Goal: Task Accomplishment & Management: Complete application form

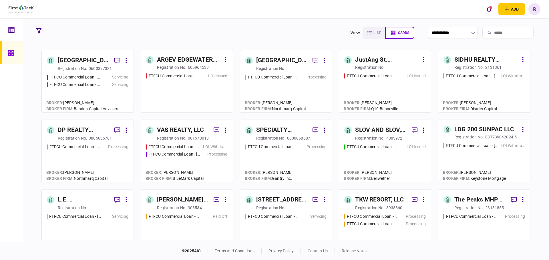
click at [397, 129] on div "SLOV AND SLOV, LLC" at bounding box center [381, 130] width 52 height 9
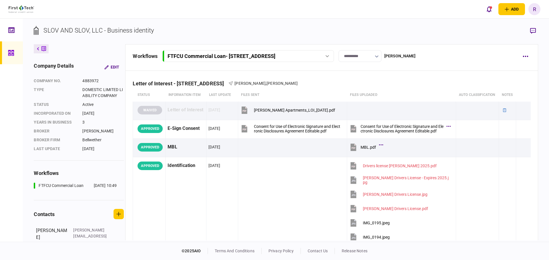
click at [379, 55] on icon "button" at bounding box center [377, 56] width 4 height 2
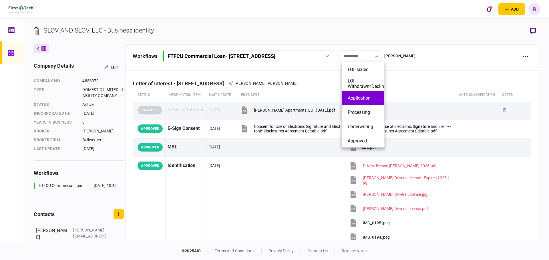
click at [373, 98] on button "Application" at bounding box center [363, 97] width 31 height 5
type input "**********"
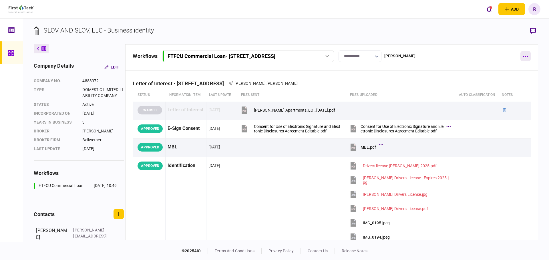
click at [526, 57] on icon "button" at bounding box center [525, 56] width 5 height 1
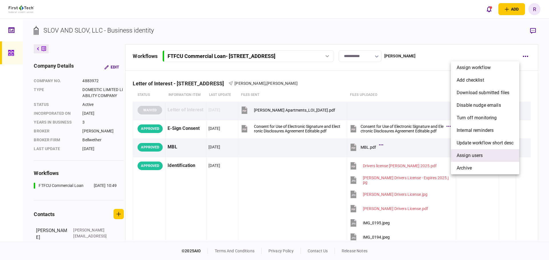
click at [465, 150] on li "Assign users" at bounding box center [485, 156] width 68 height 13
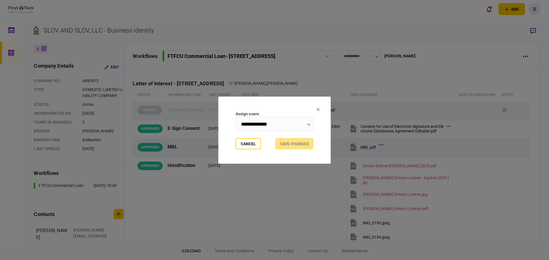
click at [308, 120] on input "**********" at bounding box center [275, 124] width 78 height 14
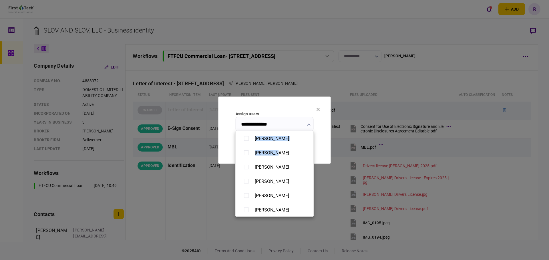
drag, startPoint x: 314, startPoint y: 144, endPoint x: 313, endPoint y: 147, distance: 3.5
click at [313, 147] on div "[PERSON_NAME] [PERSON_NAME] [PERSON_NAME] [PERSON_NAME] [PERSON_NAME] [PERSON_N…" at bounding box center [274, 130] width 549 height 260
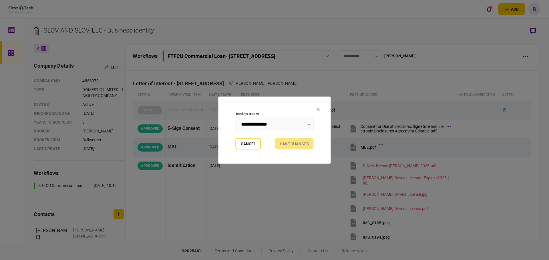
click at [282, 124] on input "**********" at bounding box center [275, 124] width 78 height 14
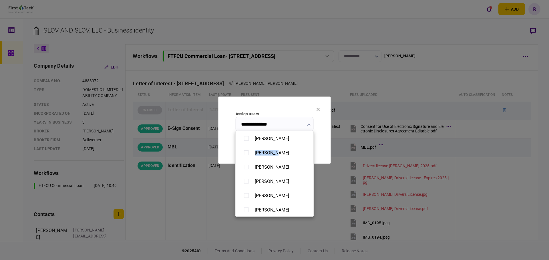
drag, startPoint x: 312, startPoint y: 139, endPoint x: 313, endPoint y: 146, distance: 7.5
click at [313, 146] on ul "[PERSON_NAME] [PERSON_NAME] [PERSON_NAME] [PERSON_NAME] [PERSON_NAME] [PERSON_N…" at bounding box center [274, 174] width 78 height 86
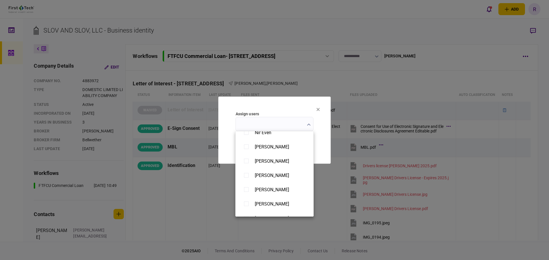
scroll to position [176, 0]
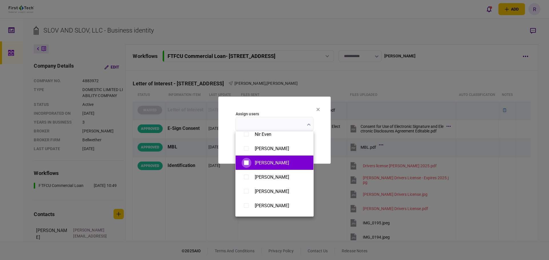
type input "**********"
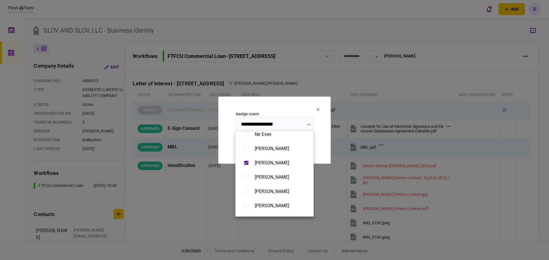
click at [321, 144] on div at bounding box center [274, 130] width 549 height 260
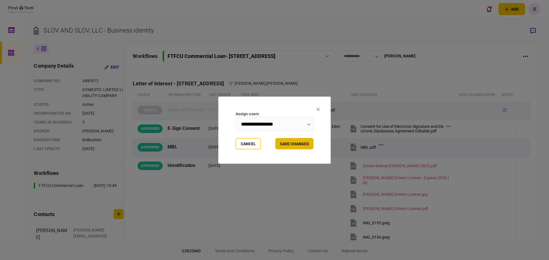
click at [294, 144] on button "Save changes" at bounding box center [294, 143] width 38 height 11
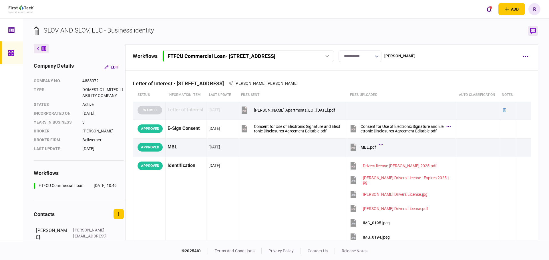
click at [534, 32] on icon "button" at bounding box center [533, 31] width 6 height 6
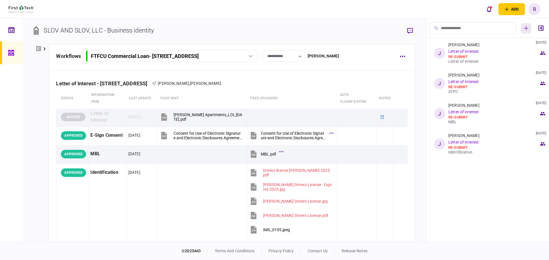
click at [524, 27] on icon "button" at bounding box center [526, 28] width 5 height 5
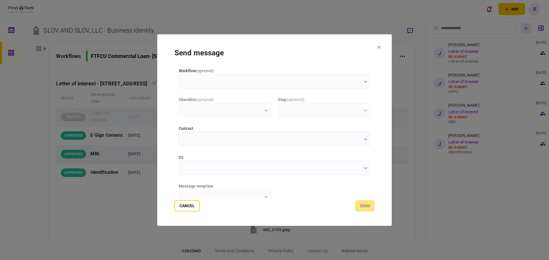
scroll to position [0, 0]
click at [364, 81] on icon "button" at bounding box center [365, 82] width 3 height 2
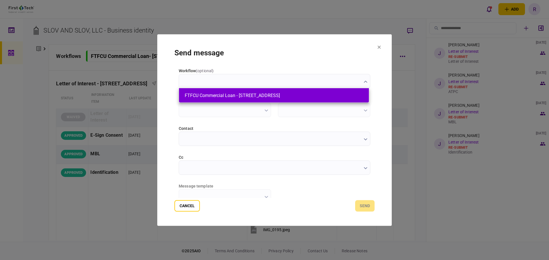
click at [351, 95] on button "FTFCU Commercial Loan - [STREET_ADDRESS]" at bounding box center [274, 95] width 178 height 5
type input "**********"
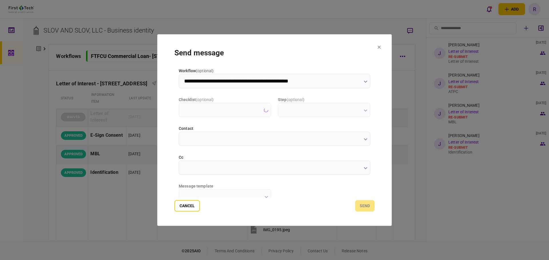
type input "**********"
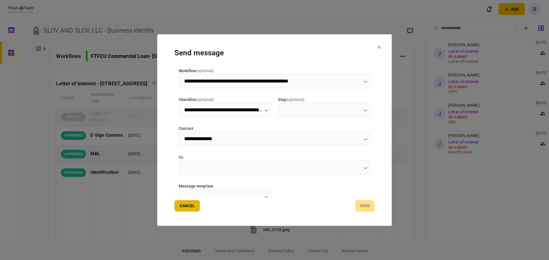
click at [187, 207] on button "Cancel" at bounding box center [186, 205] width 25 height 11
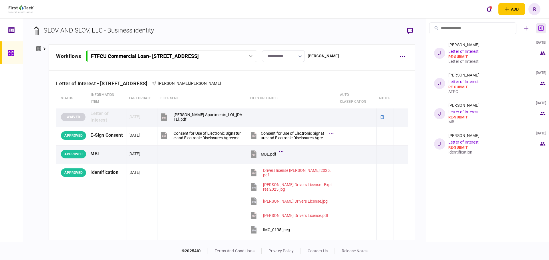
click at [540, 28] on icon "button" at bounding box center [540, 28] width 5 height 5
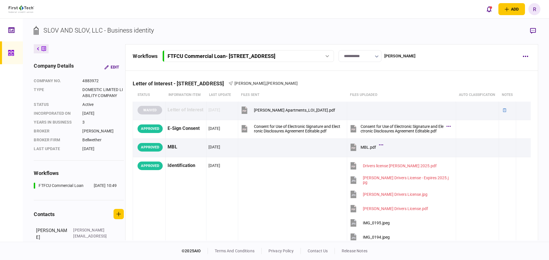
drag, startPoint x: 127, startPoint y: 146, endPoint x: 127, endPoint y: 175, distance: 29.7
click at [124, 178] on div "company details Edit company no. 4883972 Type DOMESTIC LIMITED LIABILITY COMPAN…" at bounding box center [79, 151] width 91 height 179
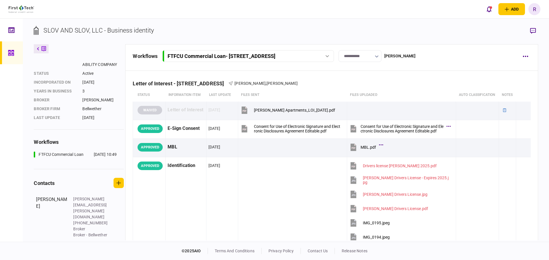
scroll to position [44, 0]
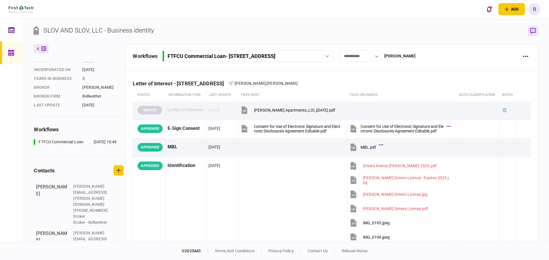
click at [535, 32] on icon "button" at bounding box center [533, 31] width 6 height 6
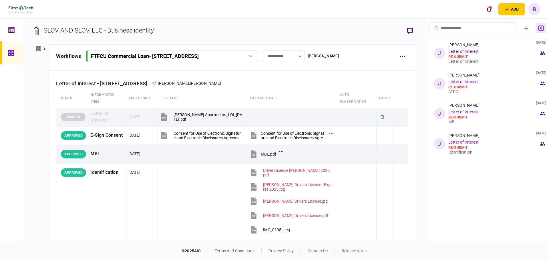
click at [540, 29] on icon "button" at bounding box center [540, 28] width 5 height 5
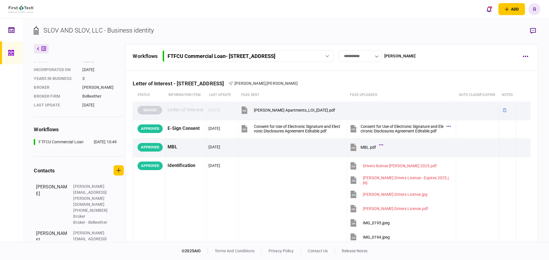
click at [493, 37] on section "SLOV AND SLOV, LLC - Business identity" at bounding box center [286, 35] width 504 height 19
click at [533, 29] on icon "button" at bounding box center [533, 31] width 6 height 6
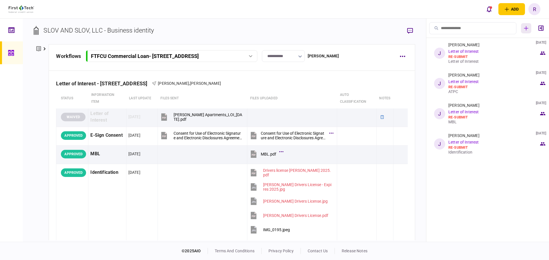
click at [526, 31] on button "button" at bounding box center [526, 28] width 10 height 10
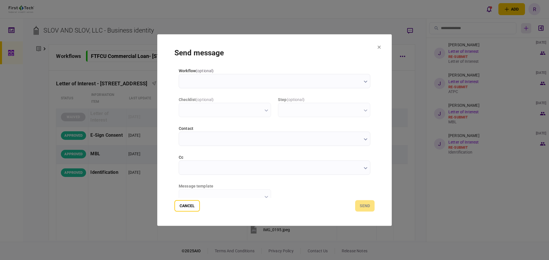
scroll to position [0, 0]
click at [360, 77] on input "workflow ( optional )" at bounding box center [275, 81] width 192 height 14
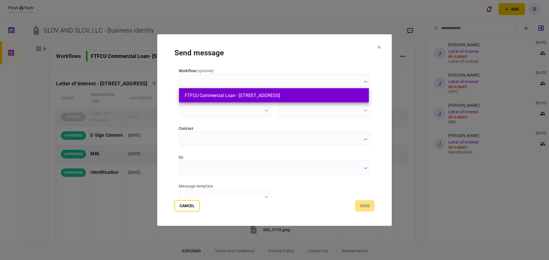
click at [335, 100] on li "FTFCU Commercial Loan - [STREET_ADDRESS]" at bounding box center [274, 95] width 190 height 14
type input "**********"
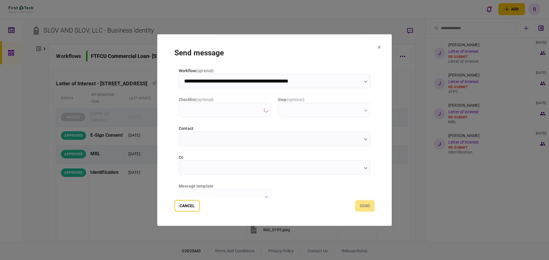
type input "**********"
click at [364, 139] on icon "button" at bounding box center [365, 139] width 3 height 2
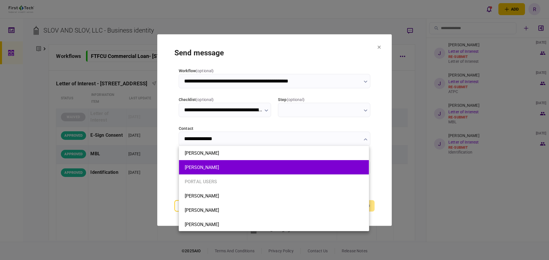
click at [305, 169] on button "[PERSON_NAME]" at bounding box center [274, 167] width 178 height 5
type input "**********"
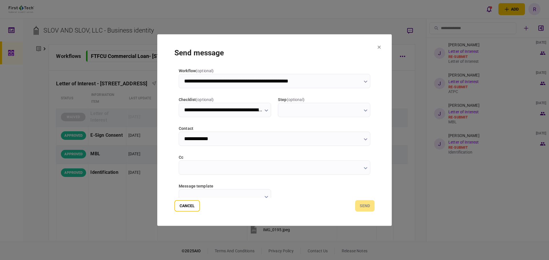
click at [266, 111] on icon "button" at bounding box center [266, 111] width 4 height 2
click at [362, 109] on div at bounding box center [274, 130] width 549 height 260
click at [362, 109] on input "step ( optional )" at bounding box center [324, 110] width 92 height 14
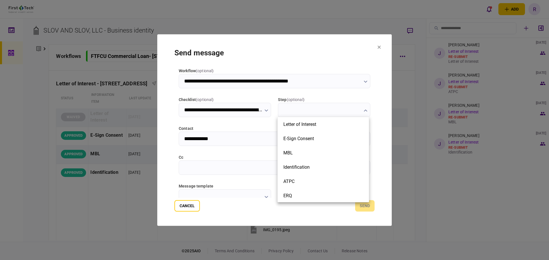
drag, startPoint x: 369, startPoint y: 151, endPoint x: 369, endPoint y: 155, distance: 4.0
click at [369, 154] on ul "Letter of Interest E-Sign Consent MBL Identification ATPC ERQ Letter of Interest" at bounding box center [323, 160] width 92 height 86
drag, startPoint x: 367, startPoint y: 156, endPoint x: 368, endPoint y: 179, distance: 22.6
click at [368, 179] on ul "Letter of Interest E-Sign Consent MBL Identification ATPC ERQ Letter of Interest" at bounding box center [323, 160] width 92 height 86
click at [260, 111] on div at bounding box center [274, 130] width 549 height 260
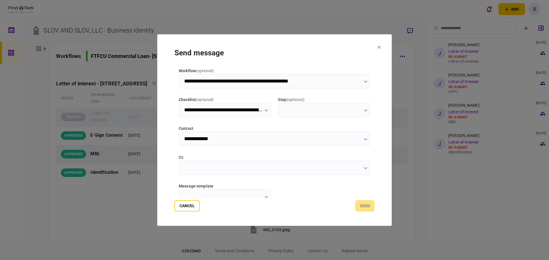
click at [260, 111] on input "**********" at bounding box center [225, 110] width 92 height 14
type input "**********"
click at [357, 81] on div at bounding box center [274, 130] width 549 height 260
click at [366, 81] on icon "button" at bounding box center [366, 82] width 4 height 2
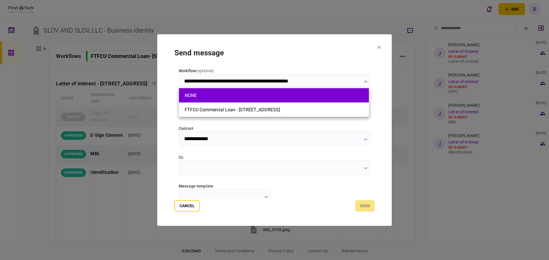
click at [351, 92] on li "NONE" at bounding box center [274, 95] width 190 height 14
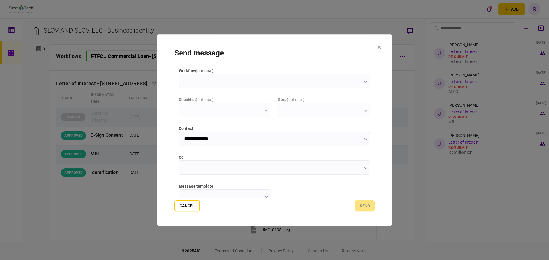
click at [365, 81] on icon "button" at bounding box center [366, 82] width 4 height 2
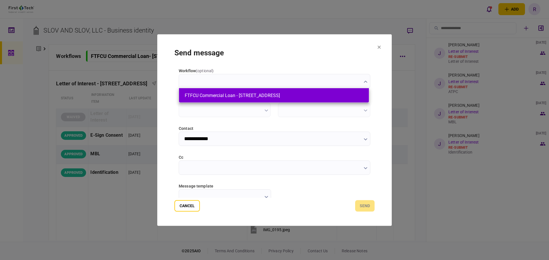
click at [356, 95] on button "FTFCU Commercial Loan - [STREET_ADDRESS]" at bounding box center [274, 95] width 178 height 5
type input "**********"
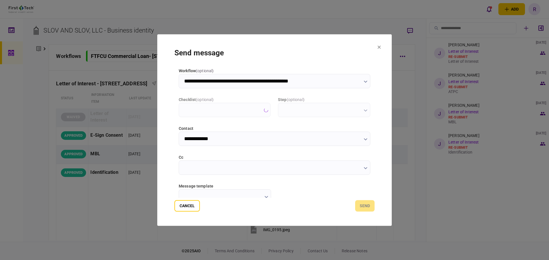
type input "**********"
click at [378, 47] on icon at bounding box center [378, 46] width 3 height 3
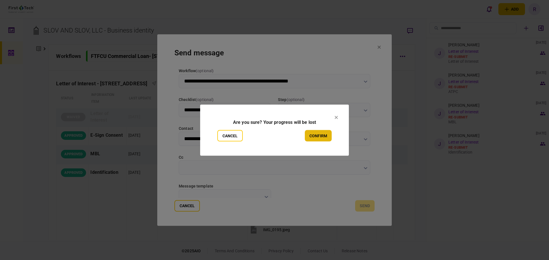
click at [316, 137] on button "confirm" at bounding box center [318, 135] width 27 height 11
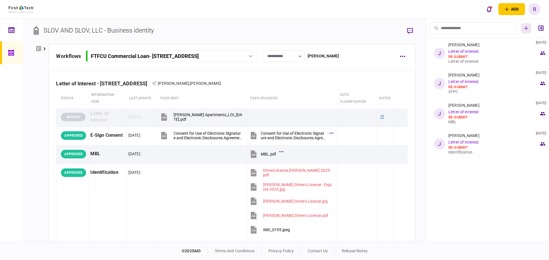
click at [526, 30] on icon "button" at bounding box center [526, 28] width 4 height 4
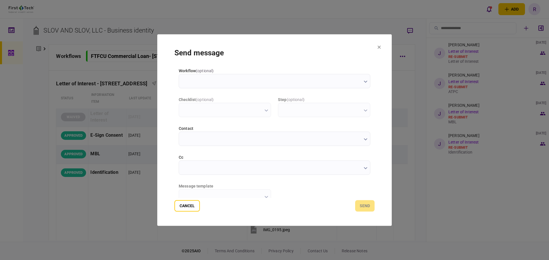
click at [364, 82] on icon "button" at bounding box center [365, 82] width 3 height 2
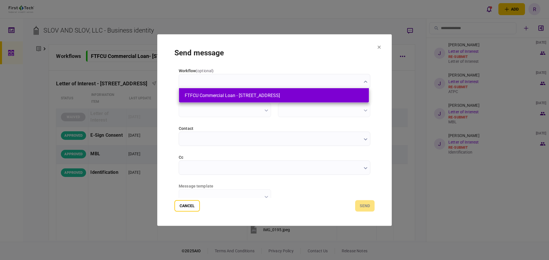
click at [356, 92] on li "FTFCU Commercial Loan - [STREET_ADDRESS]" at bounding box center [274, 95] width 190 height 14
type input "**********"
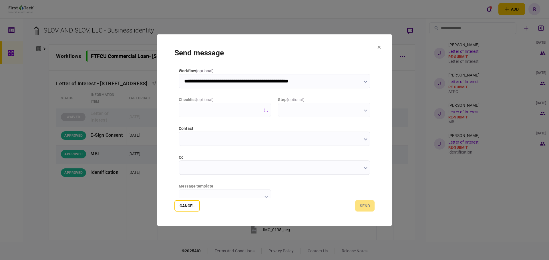
type input "**********"
click at [362, 109] on input "step ( optional )" at bounding box center [324, 110] width 92 height 14
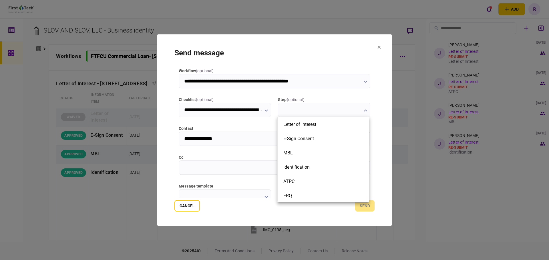
click at [240, 208] on div at bounding box center [274, 130] width 549 height 260
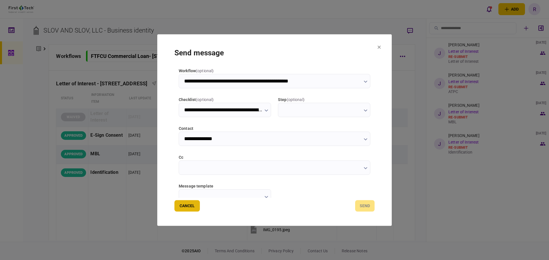
click at [185, 209] on button "Cancel" at bounding box center [186, 205] width 25 height 11
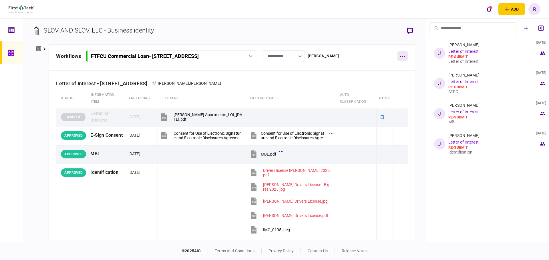
click at [404, 57] on button "button" at bounding box center [402, 56] width 10 height 10
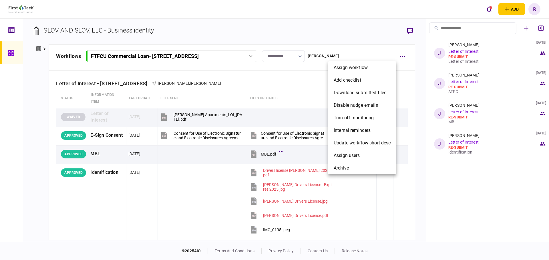
click at [388, 38] on div at bounding box center [274, 130] width 549 height 260
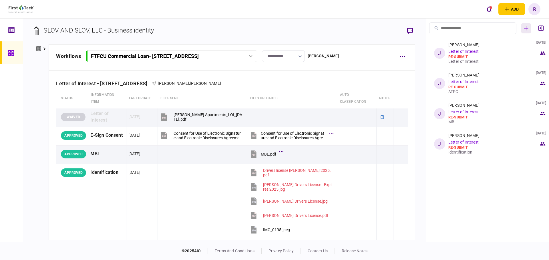
click at [527, 28] on icon "button" at bounding box center [526, 28] width 4 height 4
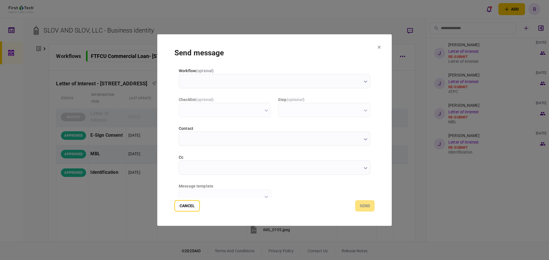
click at [364, 80] on button "button" at bounding box center [366, 81] width 4 height 5
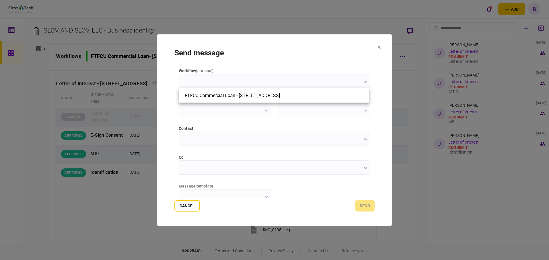
click at [341, 59] on div at bounding box center [274, 130] width 549 height 260
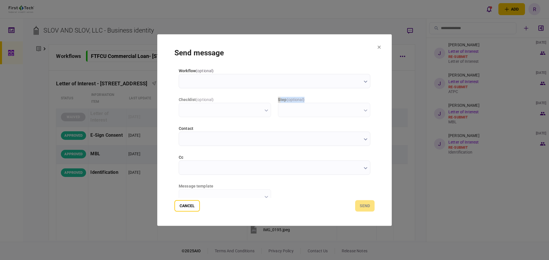
drag, startPoint x: 373, startPoint y: 93, endPoint x: 373, endPoint y: 111, distance: 18.6
click at [372, 112] on div "workflow ( optional ) checklist ( optional ) step ( optional ) contact cc messa…" at bounding box center [274, 133] width 200 height 130
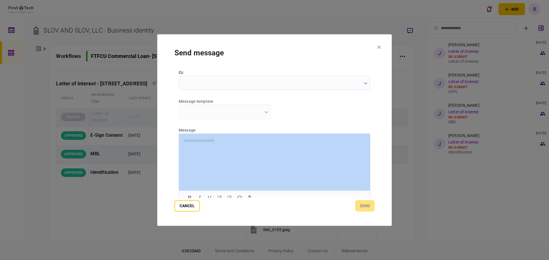
drag, startPoint x: 375, startPoint y: 140, endPoint x: 379, endPoint y: 117, distance: 23.7
click at [379, 117] on section "send message workflow ( optional ) checklist ( optional ) step ( optional ) con…" at bounding box center [274, 130] width 234 height 192
click at [369, 106] on div "workflow ( optional ) checklist ( optional ) step ( optional ) contact cc messa…" at bounding box center [274, 133] width 200 height 130
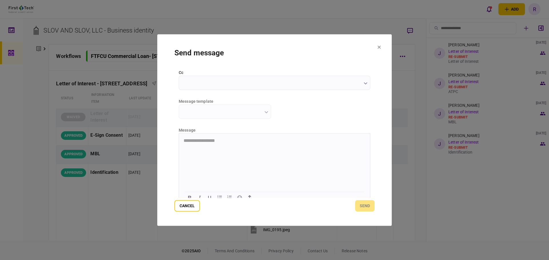
drag, startPoint x: 375, startPoint y: 120, endPoint x: 376, endPoint y: 99, distance: 20.6
click at [376, 99] on section "send message workflow ( optional ) checklist ( optional ) step ( optional ) con…" at bounding box center [274, 130] width 234 height 192
click at [377, 99] on section "send message workflow ( optional ) checklist ( optional ) step ( optional ) con…" at bounding box center [274, 130] width 234 height 192
click at [374, 95] on section "send message workflow ( optional ) checklist ( optional ) step ( optional ) con…" at bounding box center [274, 130] width 234 height 192
drag, startPoint x: 372, startPoint y: 93, endPoint x: 368, endPoint y: 104, distance: 11.0
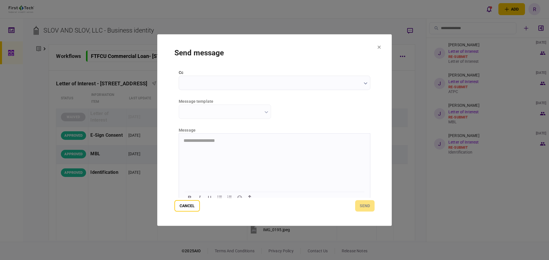
click at [372, 93] on div "workflow ( optional ) checklist ( optional ) step ( optional ) contact cc messa…" at bounding box center [274, 133] width 200 height 130
drag, startPoint x: 369, startPoint y: 109, endPoint x: 373, endPoint y: 118, distance: 10.0
click at [372, 115] on div "workflow ( optional ) checklist ( optional ) step ( optional ) contact cc messa…" at bounding box center [274, 133] width 200 height 130
drag, startPoint x: 373, startPoint y: 122, endPoint x: 372, endPoint y: 112, distance: 9.5
click at [372, 112] on div "workflow ( optional ) checklist ( optional ) step ( optional ) contact cc messa…" at bounding box center [274, 133] width 200 height 130
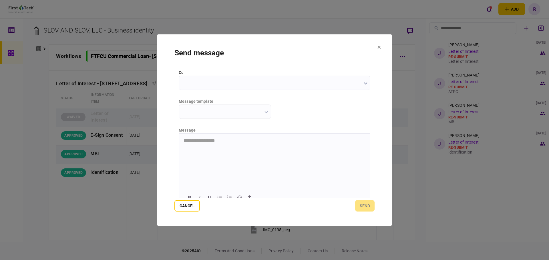
click at [373, 120] on div "workflow ( optional ) checklist ( optional ) step ( optional ) contact cc messa…" at bounding box center [274, 133] width 200 height 130
click at [367, 97] on input "contact" at bounding box center [275, 95] width 192 height 14
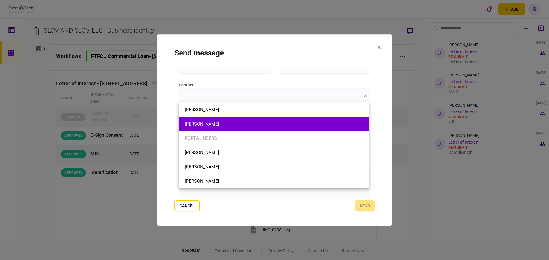
click at [319, 130] on li "[PERSON_NAME]" at bounding box center [274, 124] width 190 height 14
type input "**********"
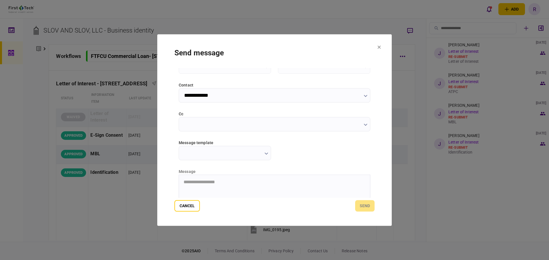
click at [268, 154] on input "message template" at bounding box center [225, 153] width 92 height 14
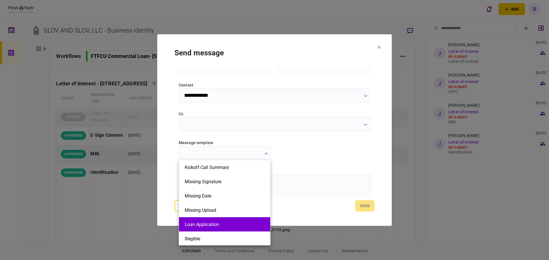
click at [235, 221] on li "Loan Application" at bounding box center [224, 225] width 91 height 14
type input "**********"
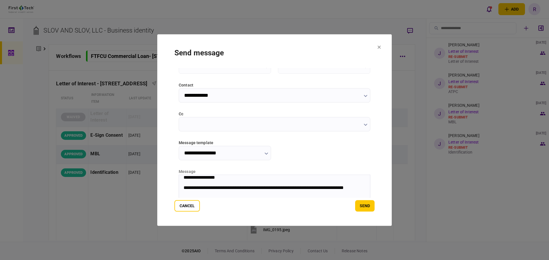
click at [364, 126] on icon "button" at bounding box center [366, 125] width 4 height 2
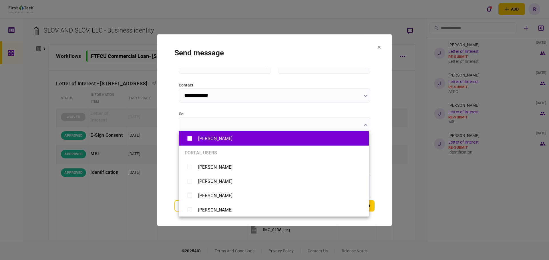
click at [320, 144] on div "[PERSON_NAME]" at bounding box center [274, 139] width 178 height 10
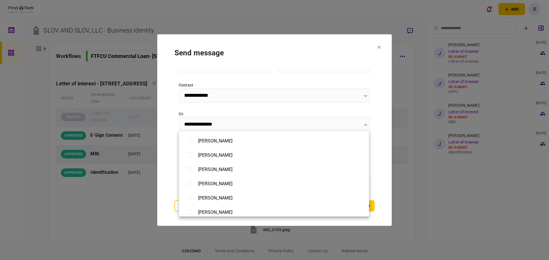
scroll to position [230, 0]
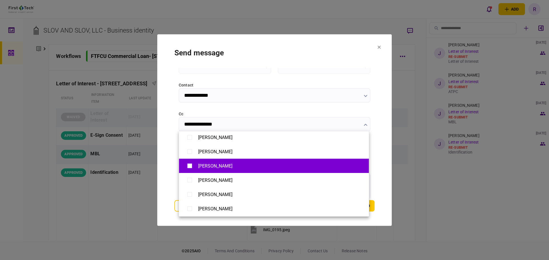
click at [205, 166] on div "[PERSON_NAME]" at bounding box center [215, 166] width 34 height 5
type input "**********"
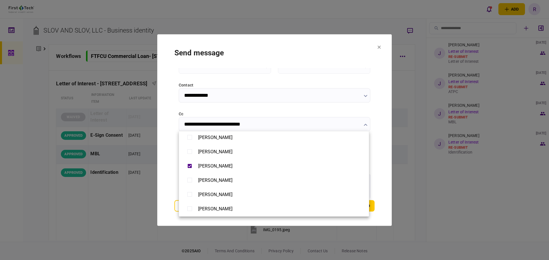
click at [376, 146] on div at bounding box center [274, 130] width 549 height 260
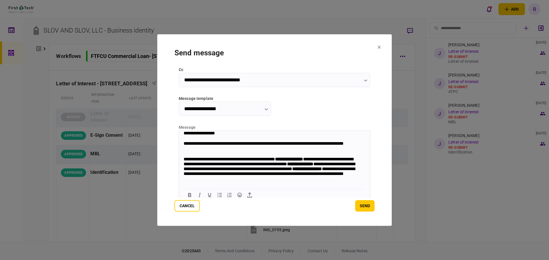
scroll to position [91, 0]
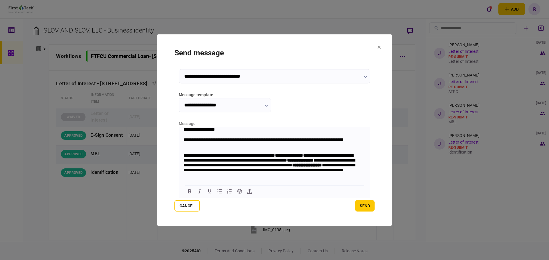
click at [336, 159] on div "**********" at bounding box center [272, 166] width 176 height 27
click at [271, 177] on div "Link..." at bounding box center [273, 178] width 11 height 7
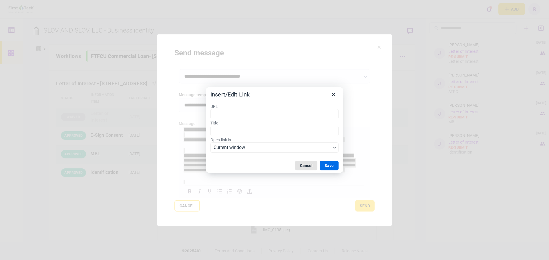
click at [307, 168] on button "Cancel" at bounding box center [306, 166] width 22 height 10
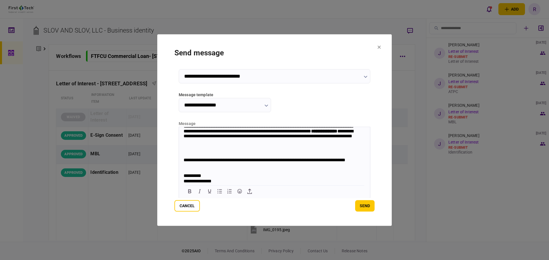
scroll to position [0, 0]
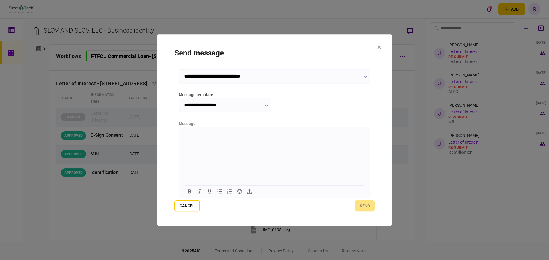
click at [239, 141] on html at bounding box center [274, 134] width 191 height 14
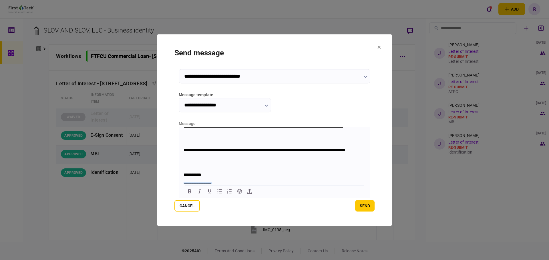
scroll to position [160, 0]
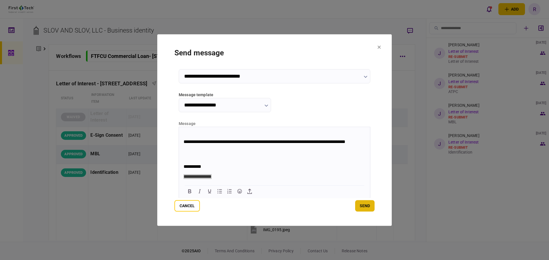
click at [367, 207] on button "send" at bounding box center [364, 205] width 19 height 11
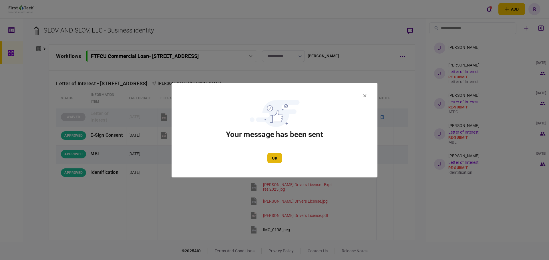
click at [279, 158] on button "OK" at bounding box center [274, 158] width 15 height 10
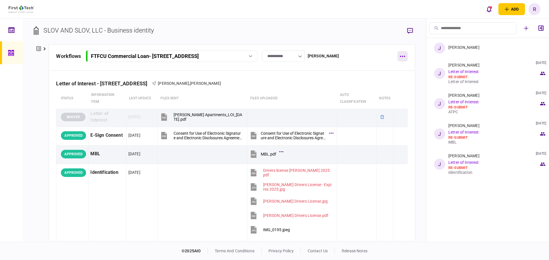
click at [402, 58] on button "button" at bounding box center [402, 56] width 10 height 10
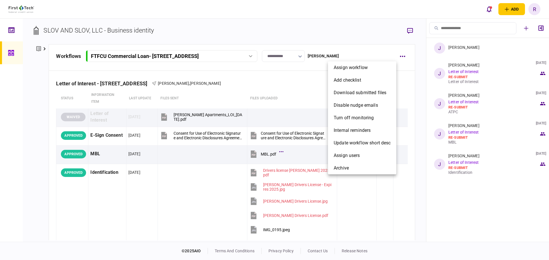
click at [540, 25] on div at bounding box center [274, 130] width 549 height 260
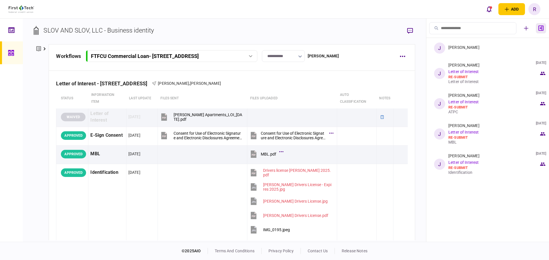
click at [541, 27] on icon "button" at bounding box center [540, 27] width 5 height 5
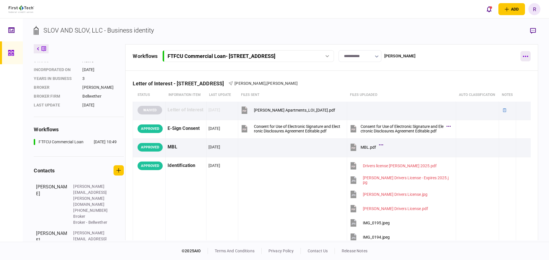
click at [525, 59] on button "button" at bounding box center [525, 56] width 10 height 10
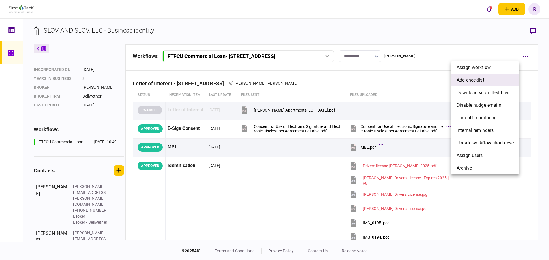
click at [483, 80] on span "add checklist" at bounding box center [470, 80] width 27 height 7
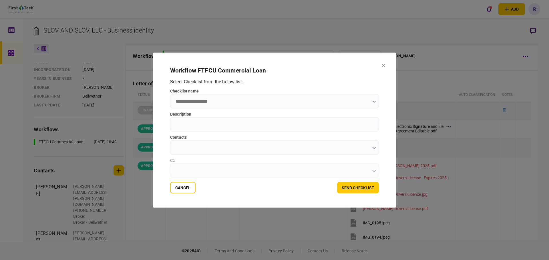
click at [358, 103] on input "checklist name" at bounding box center [274, 101] width 209 height 14
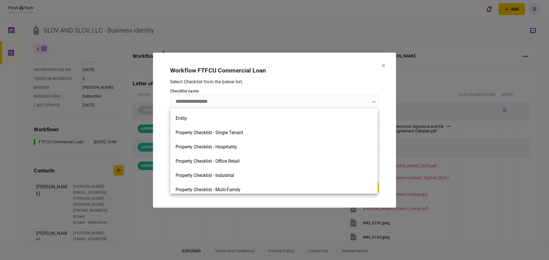
scroll to position [244, 0]
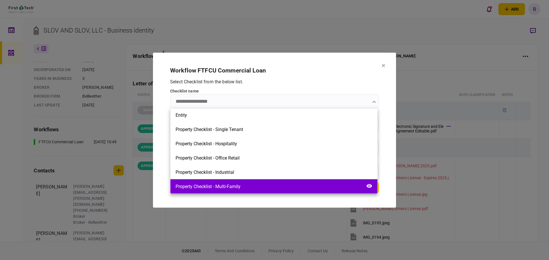
click at [252, 187] on div "Property Checklist - Multi-Family" at bounding box center [273, 187] width 207 height 14
type input "**********"
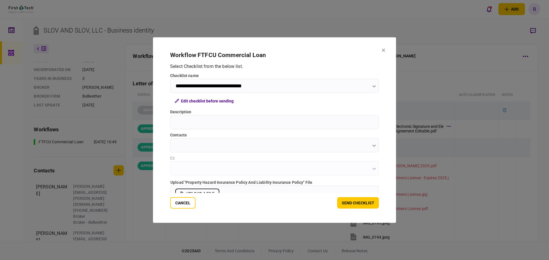
click at [250, 122] on input "Description" at bounding box center [274, 122] width 209 height 14
click at [214, 103] on button "Edit checklist before sending" at bounding box center [204, 101] width 68 height 10
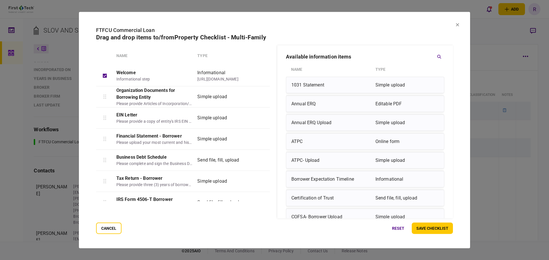
drag, startPoint x: 272, startPoint y: 96, endPoint x: 271, endPoint y: 106, distance: 10.0
click at [271, 106] on div "Name Type Welcome Informational step Informational [URL][DOMAIN_NAME] Organizat…" at bounding box center [274, 132] width 357 height 174
drag, startPoint x: 270, startPoint y: 101, endPoint x: 272, endPoint y: 112, distance: 11.0
click at [272, 112] on div "Name Type Welcome Informational step Informational [URL][DOMAIN_NAME] Organizat…" at bounding box center [274, 132] width 357 height 174
drag, startPoint x: 270, startPoint y: 105, endPoint x: 271, endPoint y: 114, distance: 9.9
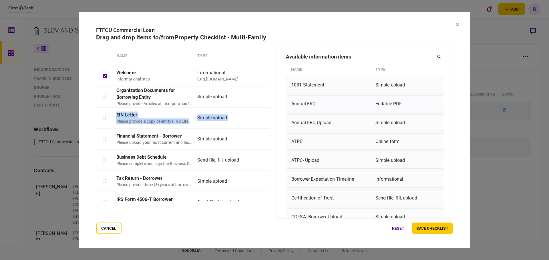
click at [272, 118] on div "Name Type Welcome Informational step Informational [URL][DOMAIN_NAME] Organizat…" at bounding box center [274, 132] width 357 height 174
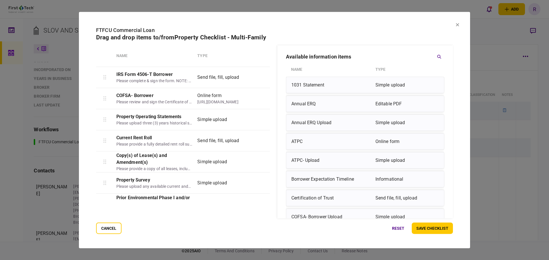
scroll to position [126, 0]
click at [114, 232] on button "cancel" at bounding box center [108, 228] width 25 height 11
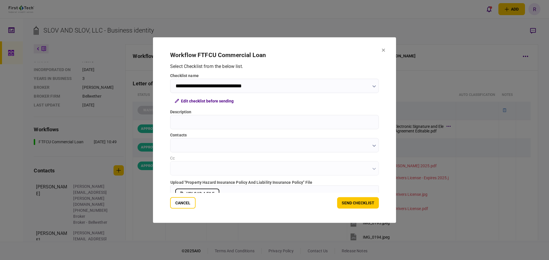
click at [222, 121] on input "Description" at bounding box center [274, 122] width 209 height 14
paste input "**********"
type input "**********"
click at [235, 141] on input "contacts" at bounding box center [274, 145] width 209 height 14
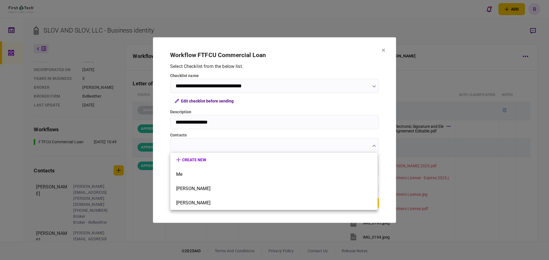
click at [349, 83] on div at bounding box center [274, 130] width 549 height 260
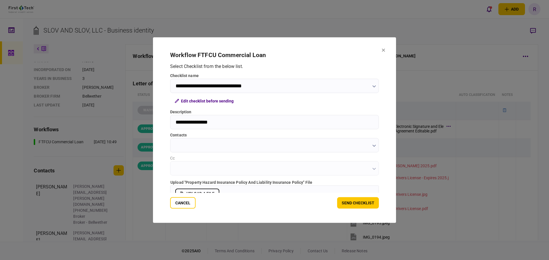
click at [373, 87] on icon "button" at bounding box center [373, 86] width 3 height 2
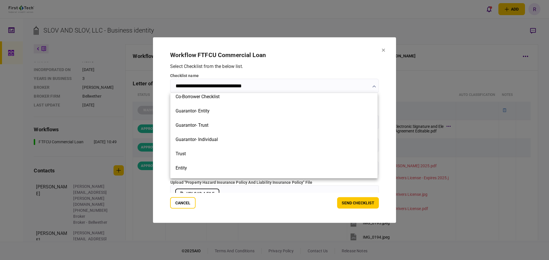
scroll to position [176, 0]
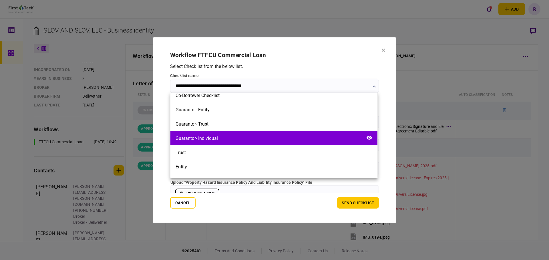
click at [250, 141] on div "Guarantor- Individual" at bounding box center [273, 138] width 207 height 14
type input "**********"
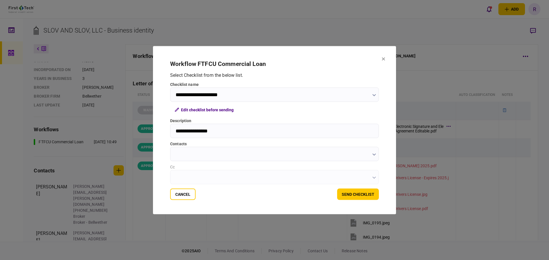
click at [311, 131] on input "**********" at bounding box center [274, 131] width 209 height 14
type input "*"
click at [222, 114] on button "Edit checklist before sending" at bounding box center [204, 110] width 68 height 10
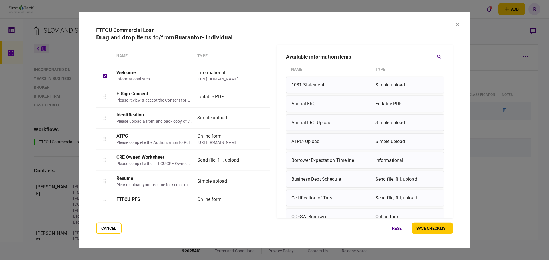
drag, startPoint x: 270, startPoint y: 99, endPoint x: 272, endPoint y: 104, distance: 5.5
click at [272, 104] on div "Name Type Welcome Informational step Informational [URL][DOMAIN_NAME] E-Sign Co…" at bounding box center [274, 132] width 357 height 174
drag, startPoint x: 260, startPoint y: 71, endPoint x: 255, endPoint y: 78, distance: 8.4
click at [255, 78] on div "Welcome Informational step Informational [URL][DOMAIN_NAME]" at bounding box center [183, 75] width 174 height 21
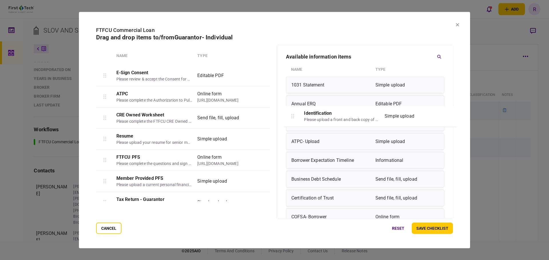
drag, startPoint x: 104, startPoint y: 97, endPoint x: 294, endPoint y: 118, distance: 191.3
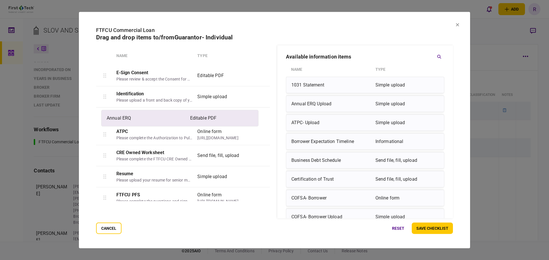
drag, startPoint x: 312, startPoint y: 108, endPoint x: 124, endPoint y: 123, distance: 188.5
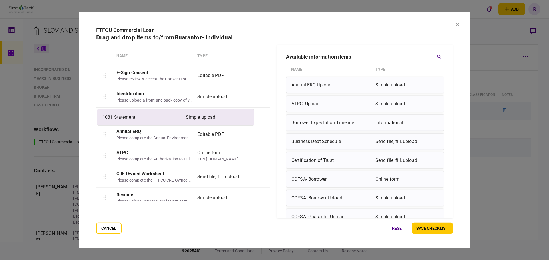
drag, startPoint x: 361, startPoint y: 83, endPoint x: 169, endPoint y: 117, distance: 194.5
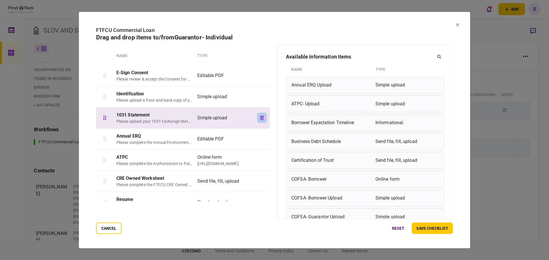
click at [262, 117] on icon "button" at bounding box center [262, 118] width 4 height 4
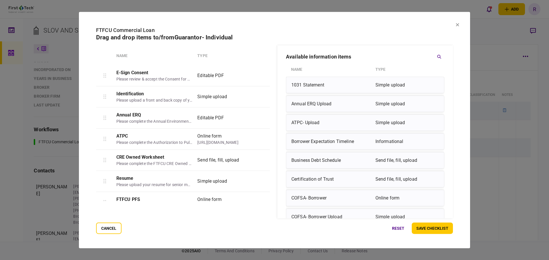
click at [262, 117] on icon "button" at bounding box center [262, 118] width 4 height 4
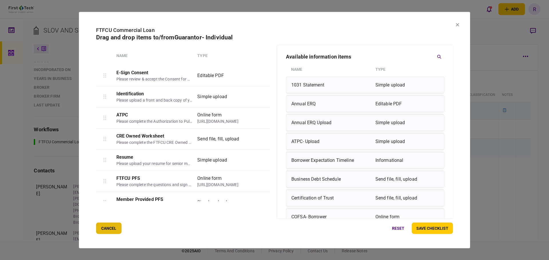
click at [106, 231] on button "cancel" at bounding box center [108, 228] width 25 height 11
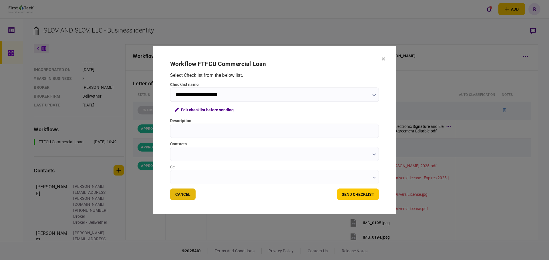
click at [179, 198] on button "Cancel" at bounding box center [182, 194] width 25 height 11
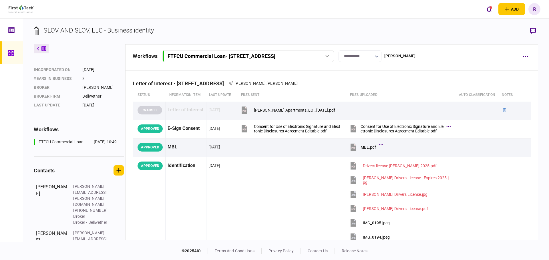
click at [379, 55] on icon "button" at bounding box center [377, 56] width 4 height 2
click at [416, 76] on div at bounding box center [274, 130] width 549 height 260
